Goal: Task Accomplishment & Management: Manage account settings

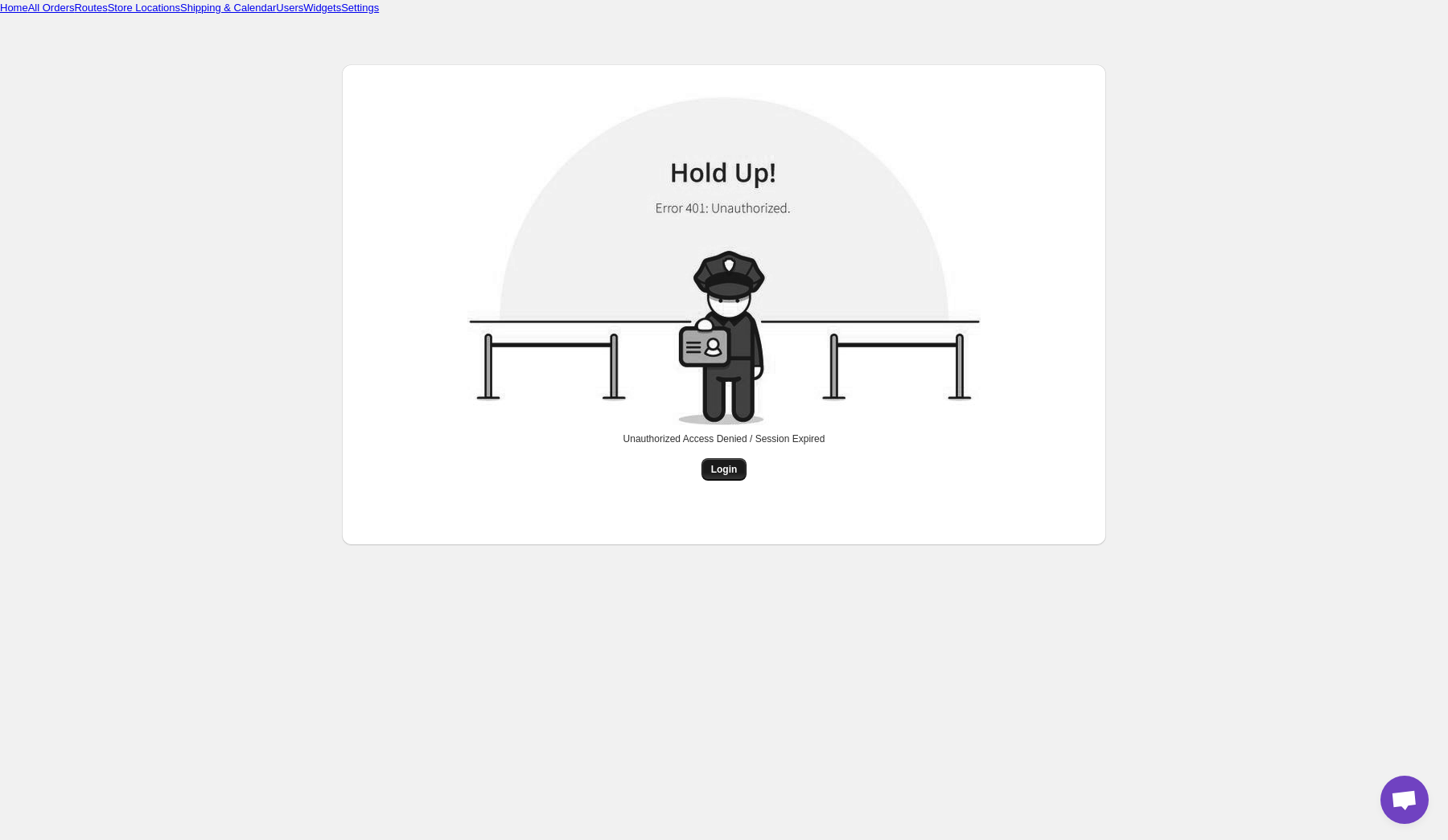
click at [720, 471] on span "Login" at bounding box center [724, 470] width 27 height 13
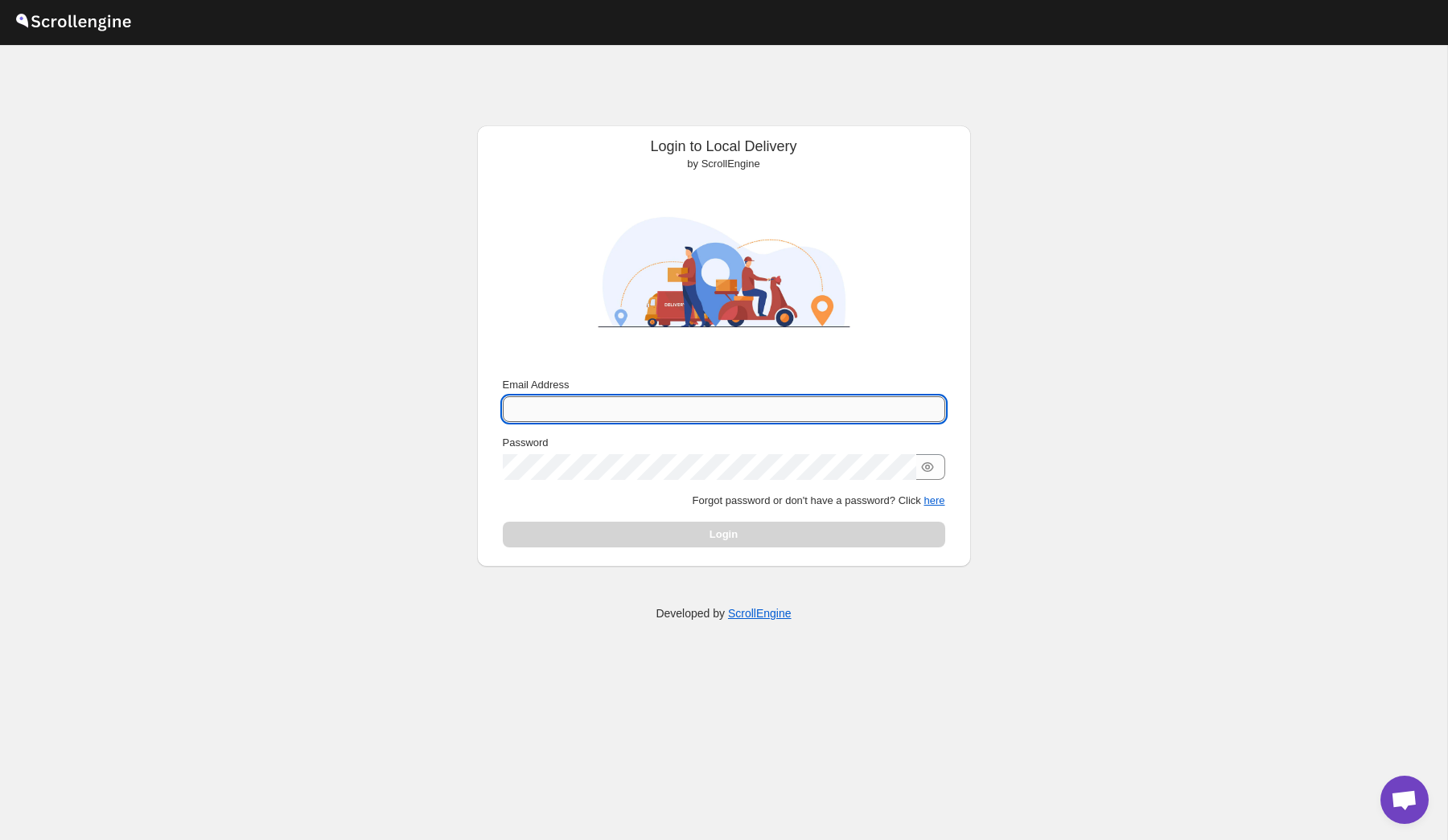
click at [654, 402] on input "Email Address" at bounding box center [724, 409] width 442 height 26
type input "[PERSON_NAME][EMAIL_ADDRESS][DOMAIN_NAME]"
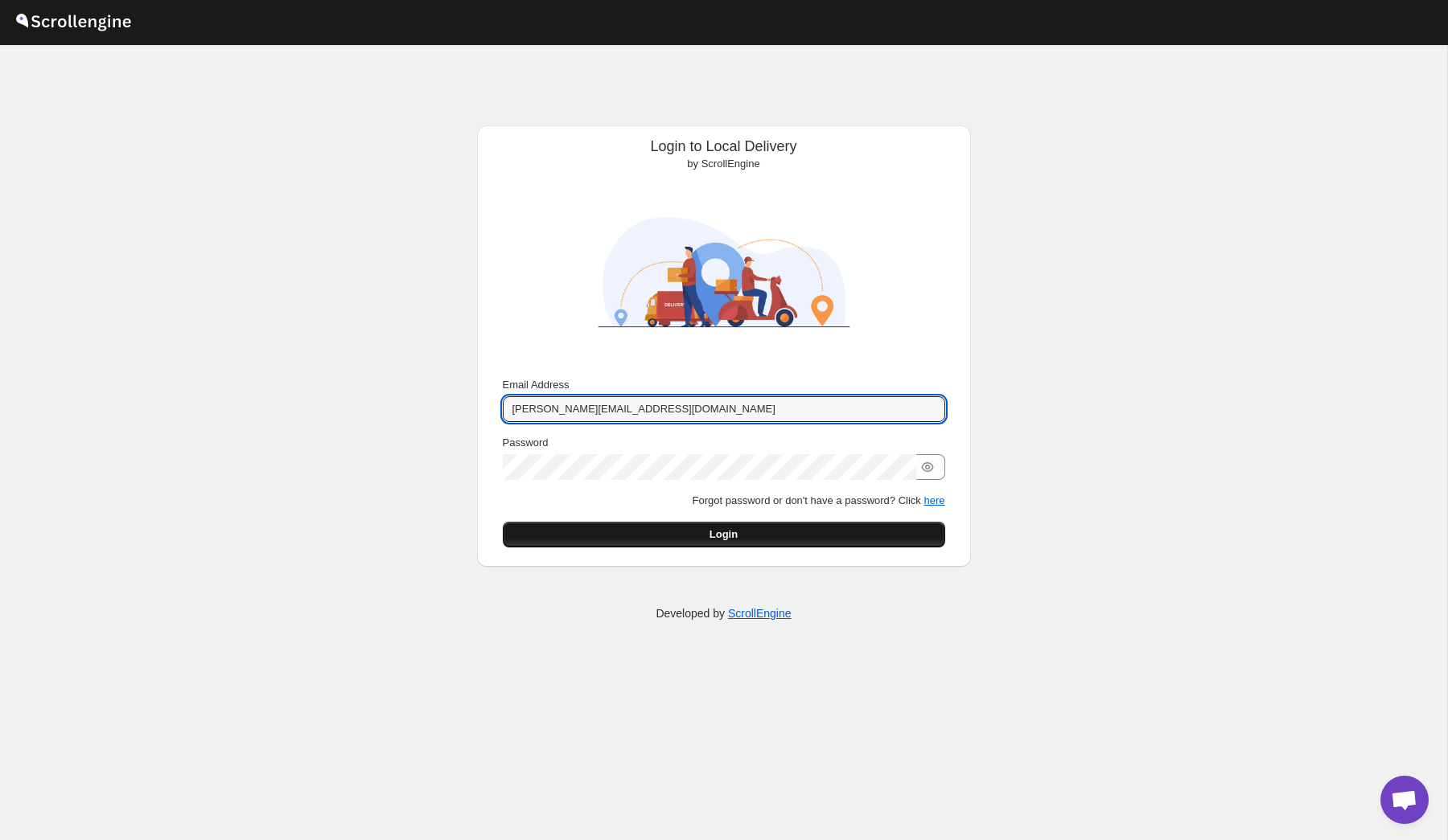
click at [763, 544] on button "Login" at bounding box center [724, 535] width 442 height 26
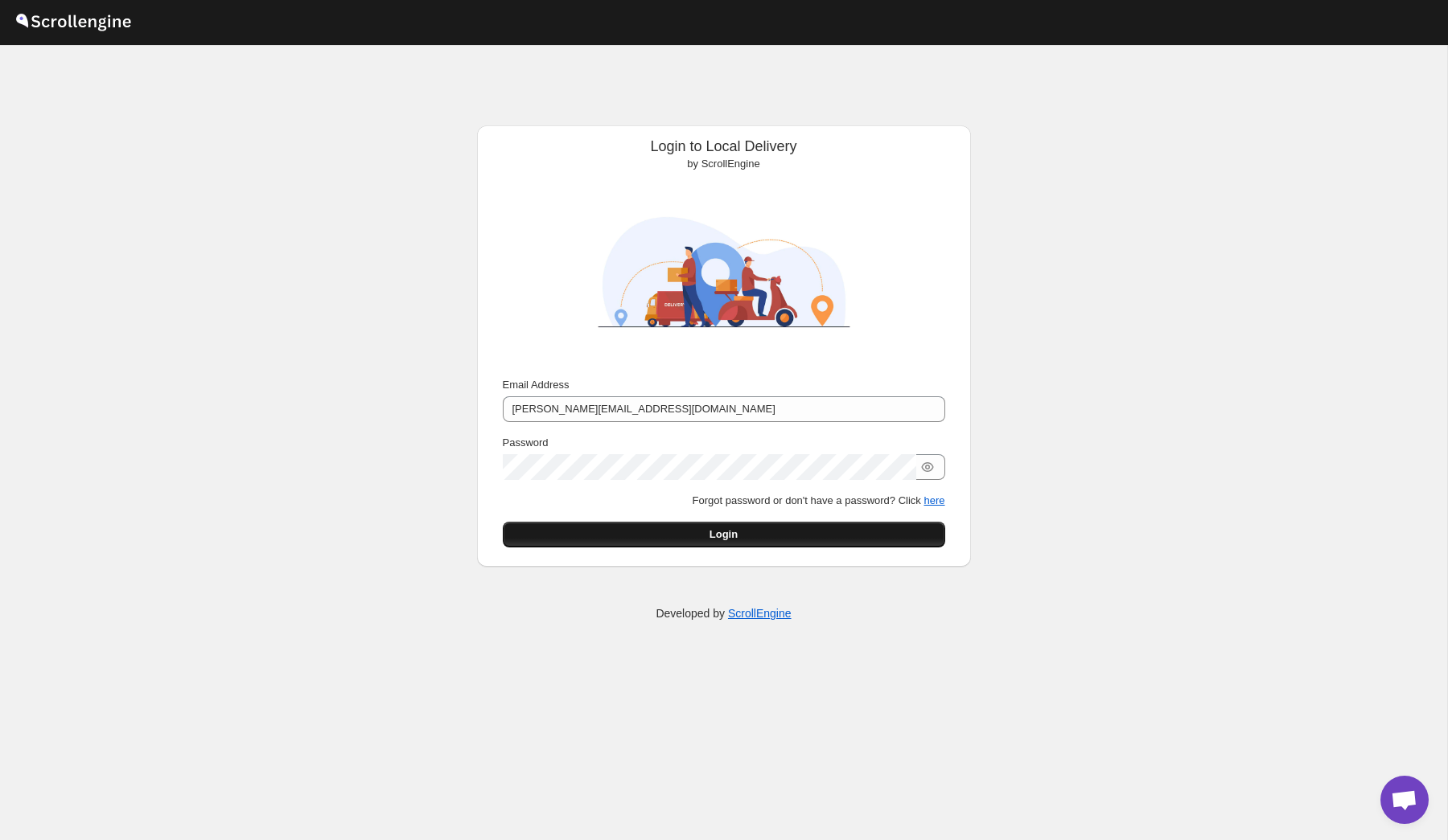
click at [763, 540] on button "Login" at bounding box center [724, 535] width 442 height 26
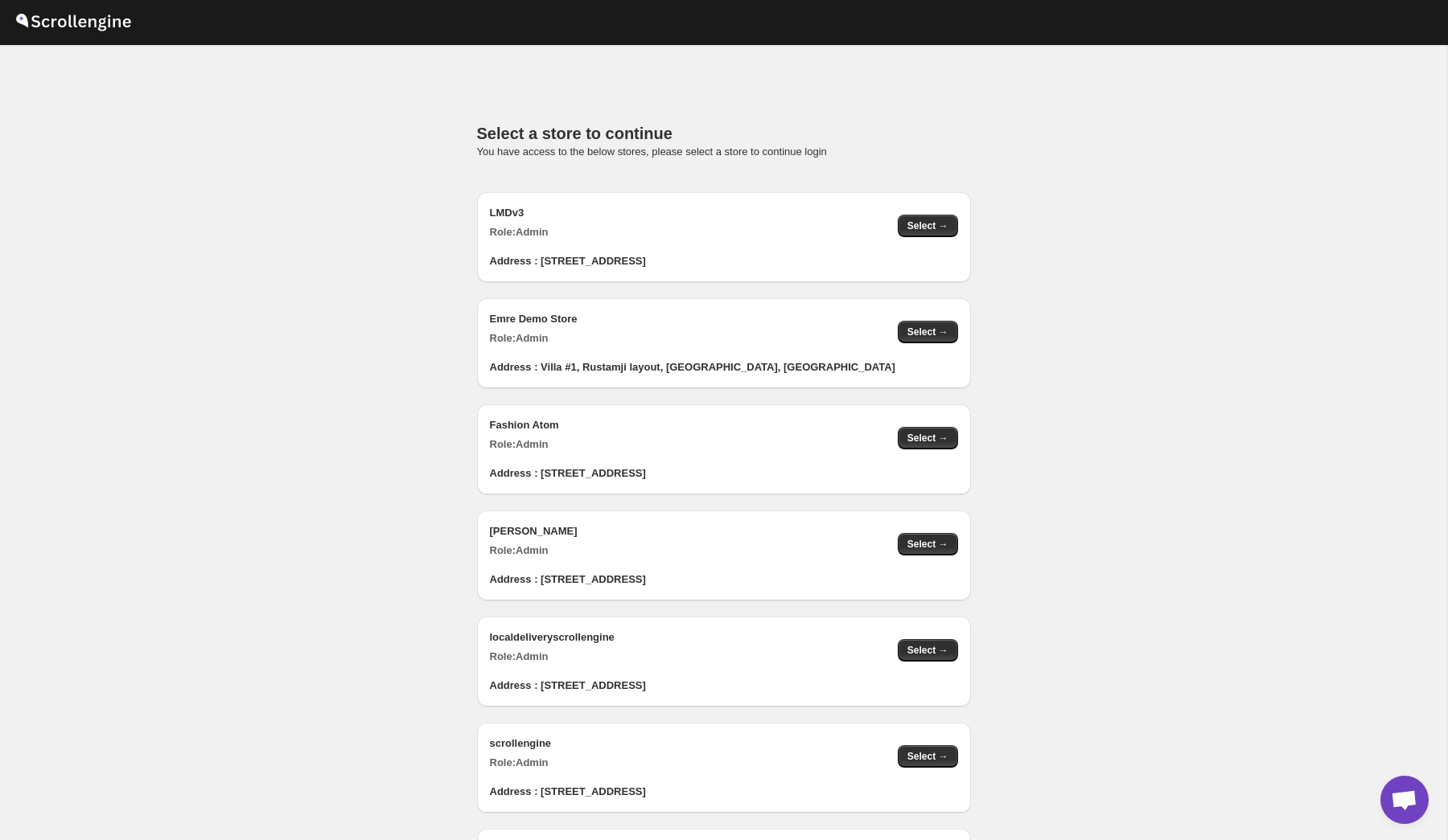
scroll to position [1703, 0]
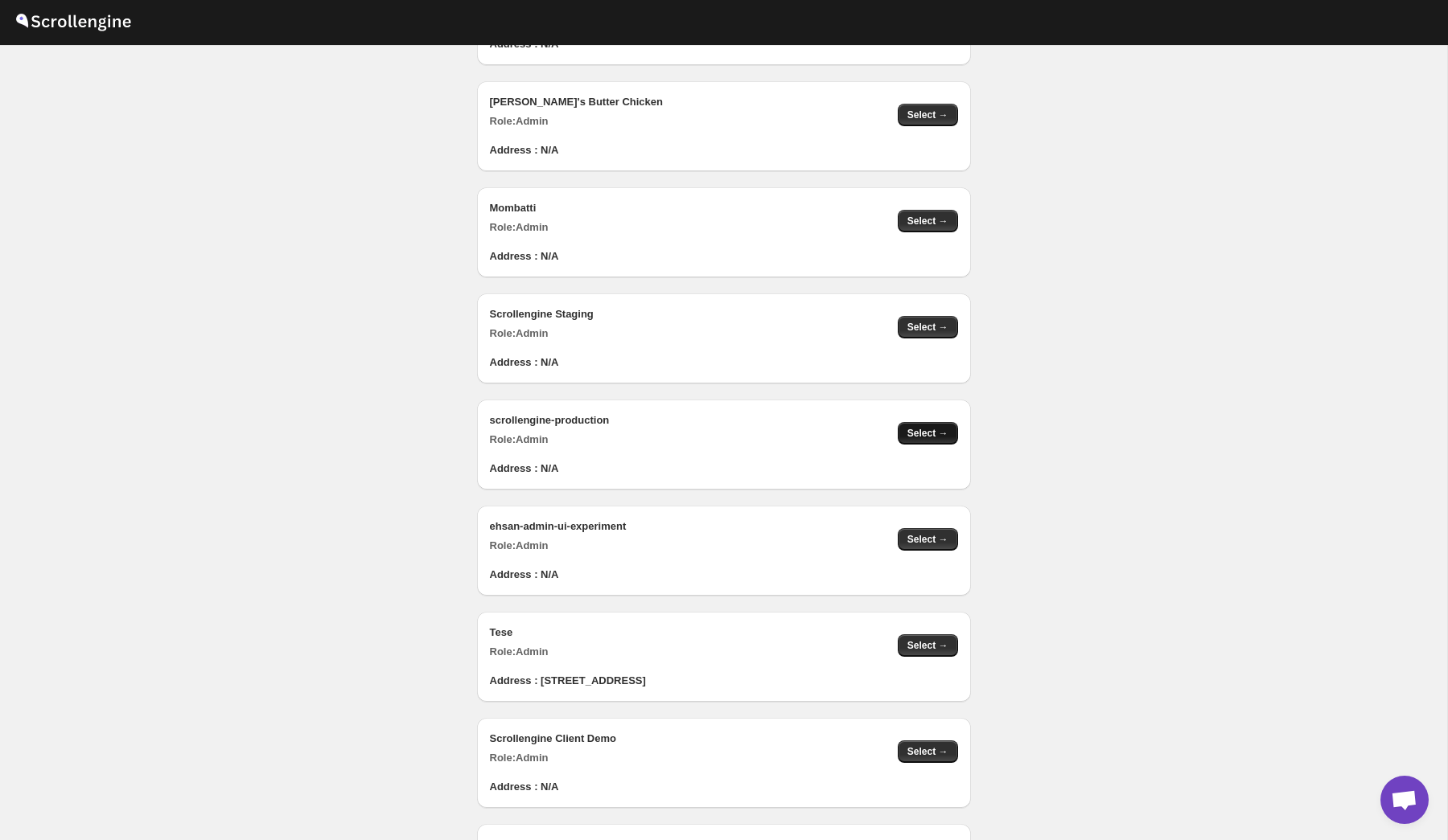
click at [931, 432] on span "Select →" at bounding box center [927, 433] width 41 height 13
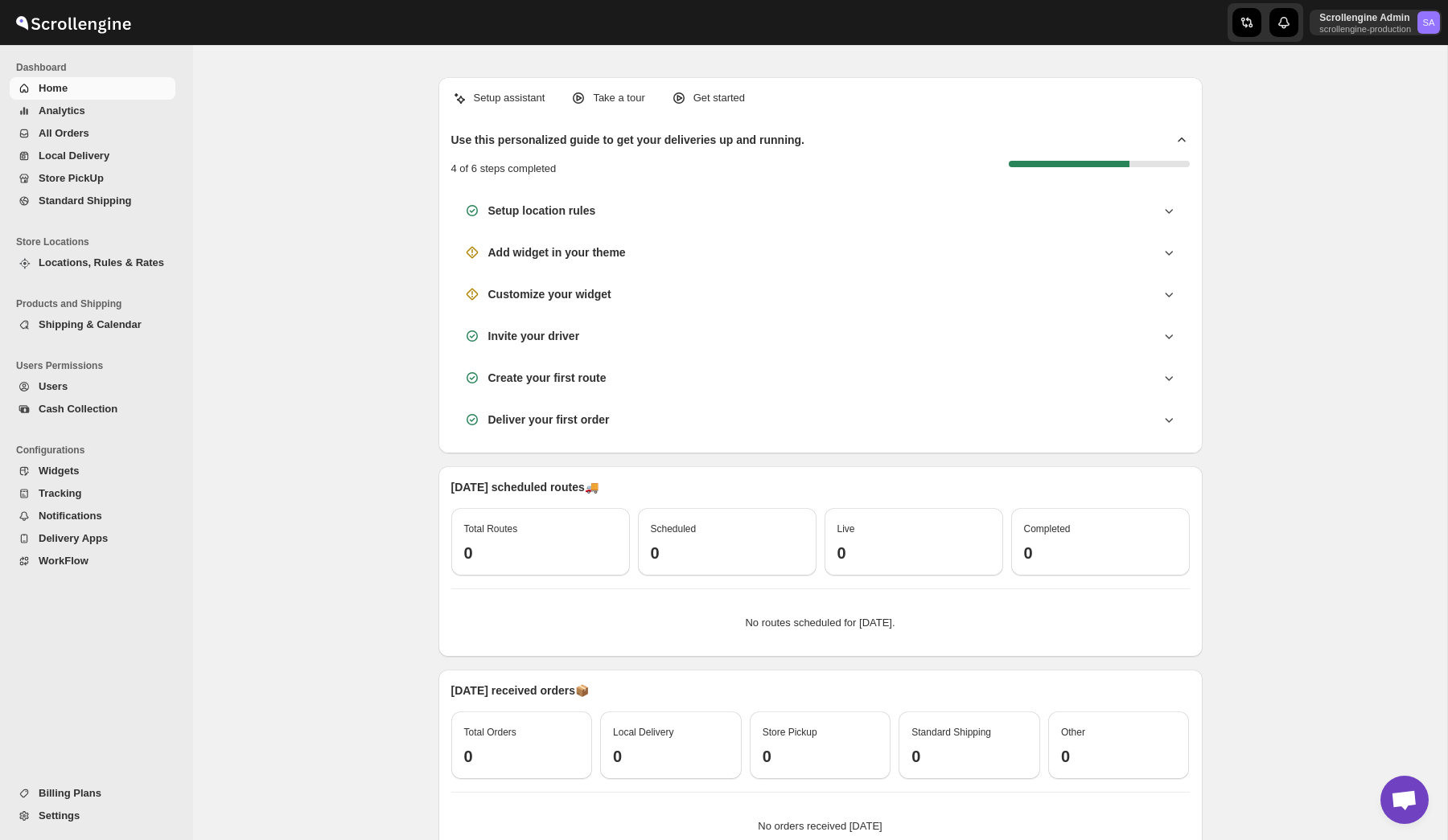
click at [413, 323] on div "Setup assistant Take a tour Get started Use this personalized guide to get your…" at bounding box center [820, 504] width 1255 height 886
click at [1229, 306] on div "Setup assistant Take a tour Get started Use this personalized guide to get your…" at bounding box center [820, 504] width 1255 height 886
